Goal: Find contact information: Find contact information

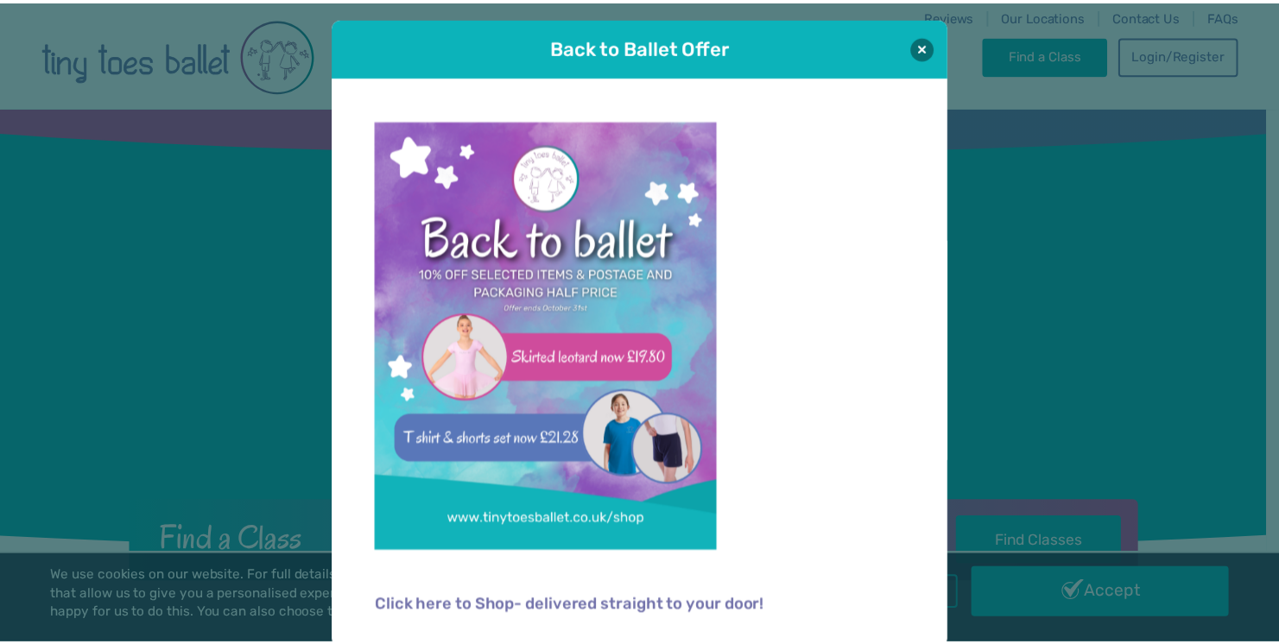
scroll to position [5, 0]
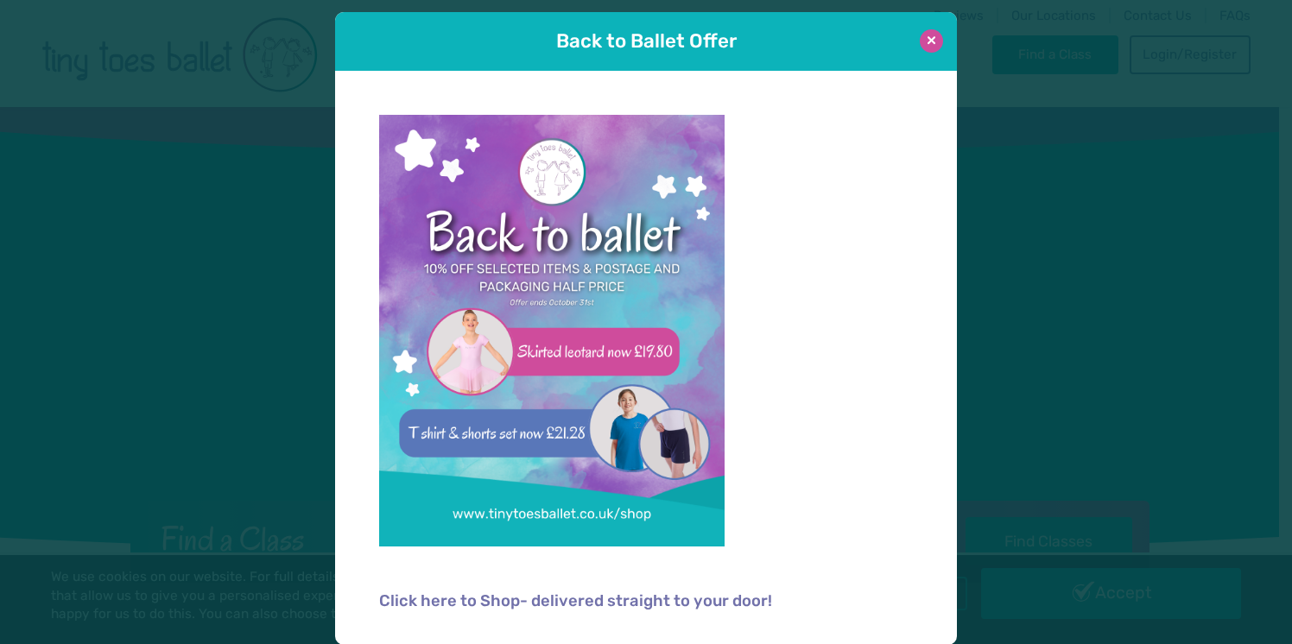
click at [926, 38] on button at bounding box center [931, 40] width 23 height 23
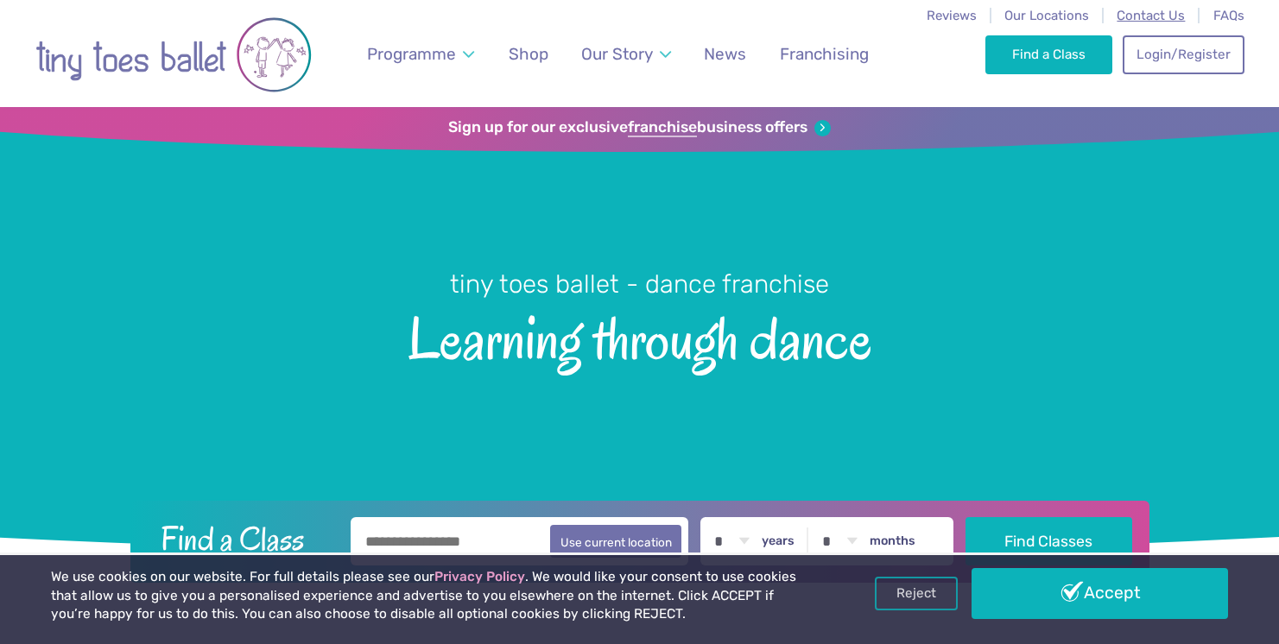
click at [1136, 12] on span "Contact Us" at bounding box center [1151, 16] width 68 height 16
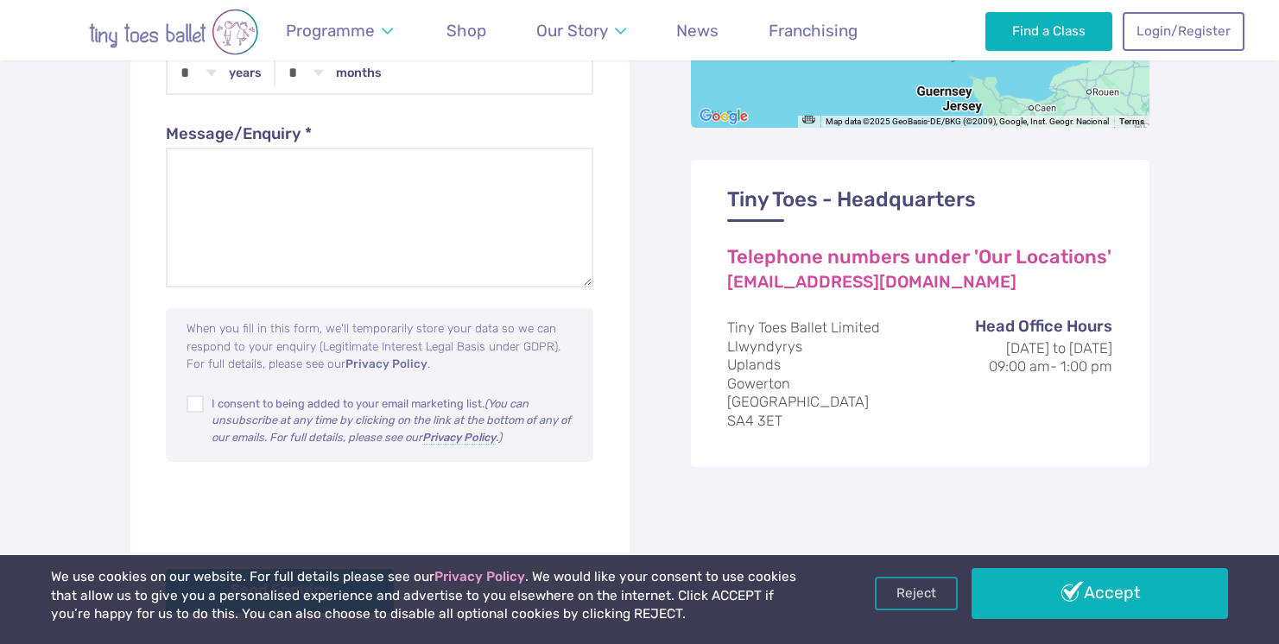
scroll to position [1081, 0]
drag, startPoint x: 951, startPoint y: 286, endPoint x: 723, endPoint y: 286, distance: 228.0
click at [723, 286] on div "Tiny Toes - Headquarters Telephone numbers under 'Our Locations' [EMAIL_ADDRESS…" at bounding box center [920, 314] width 459 height 307
copy link "[EMAIL_ADDRESS][DOMAIN_NAME]"
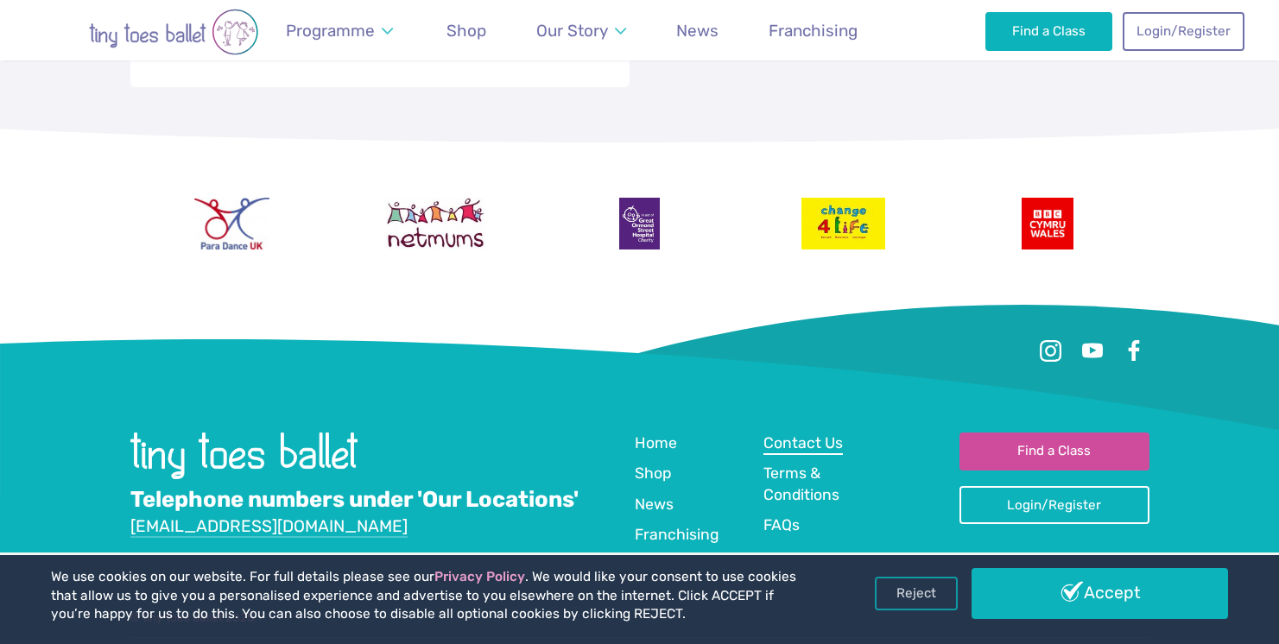
scroll to position [1650, 0]
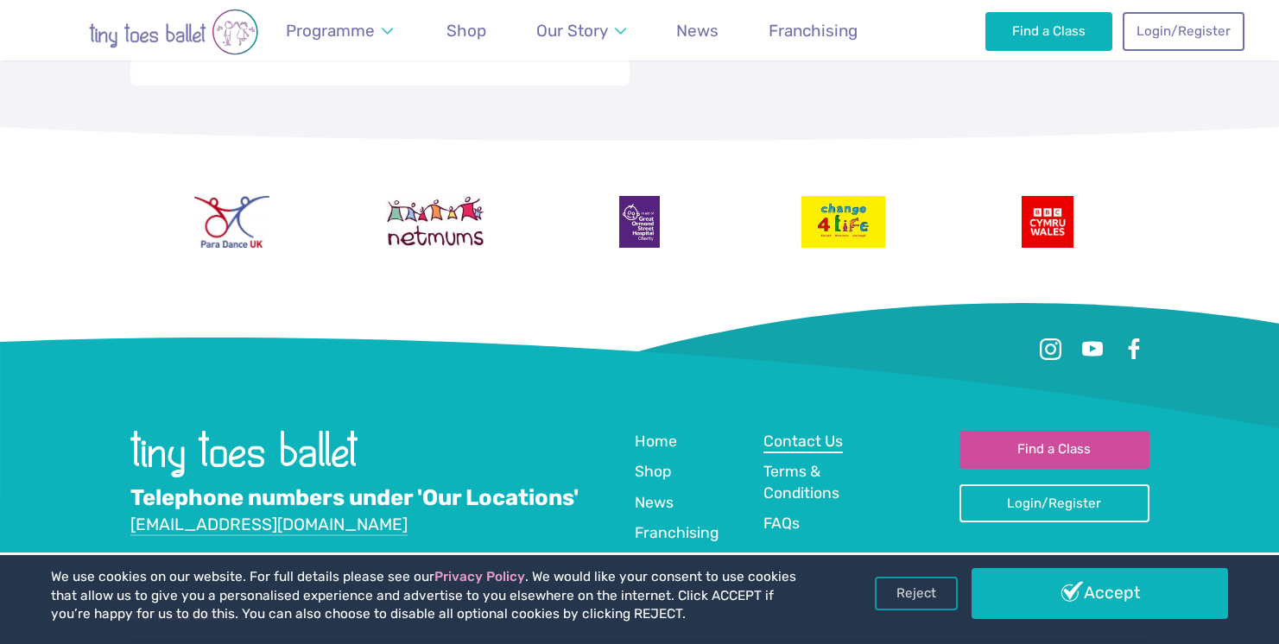
click at [819, 443] on span "Contact Us" at bounding box center [802, 441] width 79 height 17
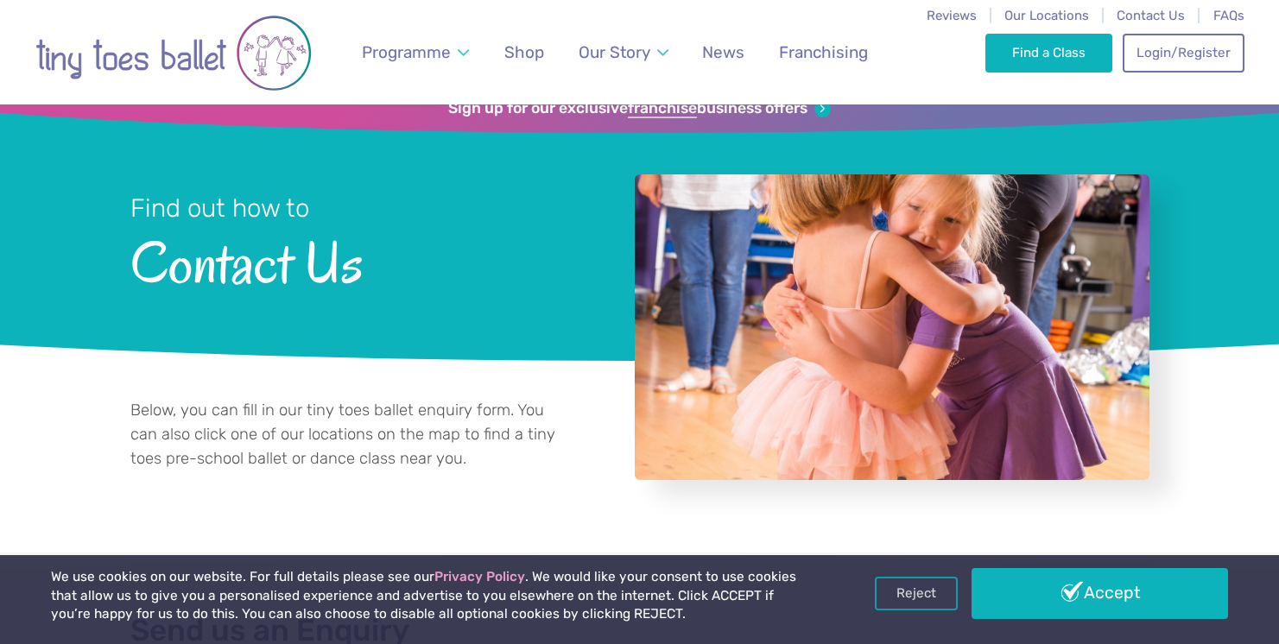
scroll to position [5, 0]
